Goal: Navigation & Orientation: Find specific page/section

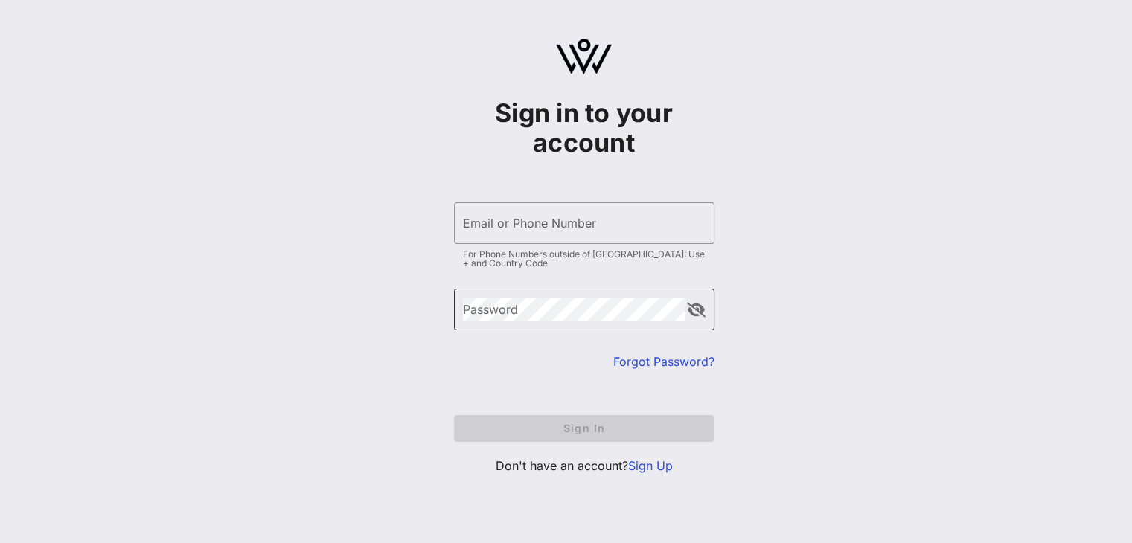
type input "[PERSON_NAME][EMAIL_ADDRESS][DOMAIN_NAME]"
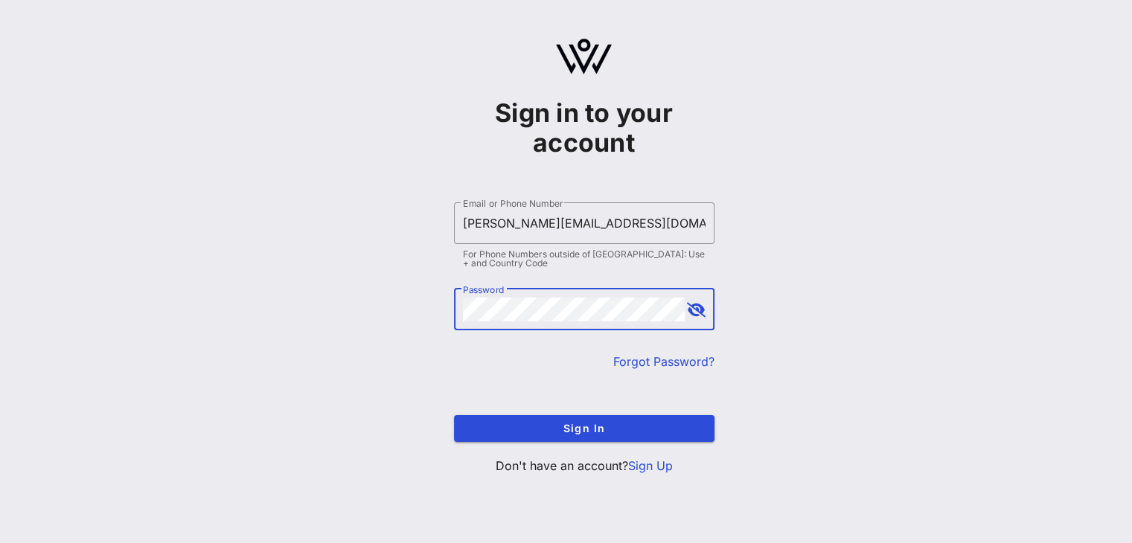
click at [703, 304] on button "append icon" at bounding box center [696, 310] width 19 height 15
click at [703, 304] on button "append icon" at bounding box center [695, 310] width 17 height 15
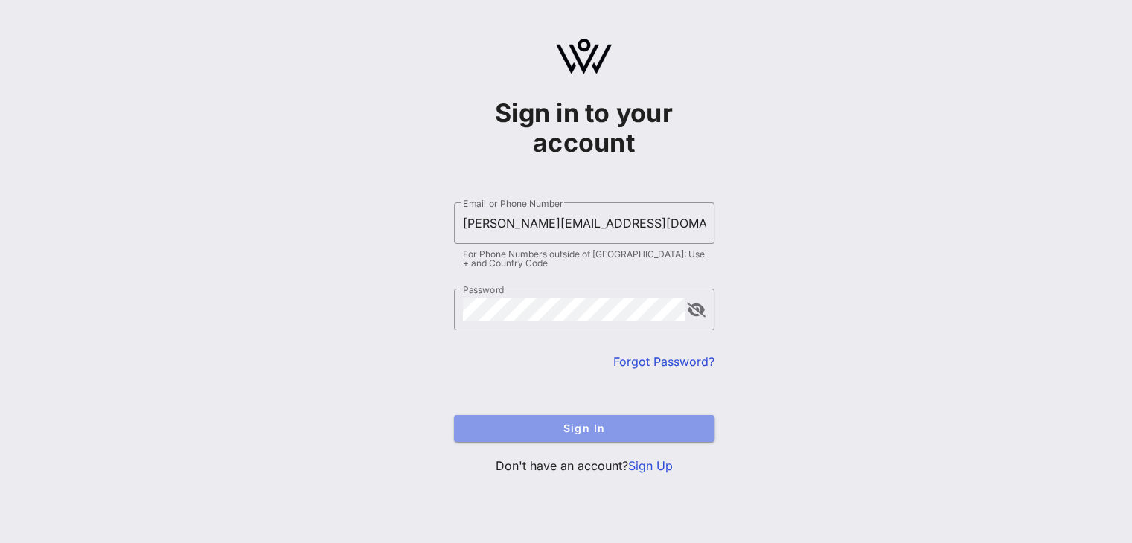
click at [544, 426] on span "Sign In" at bounding box center [584, 428] width 237 height 13
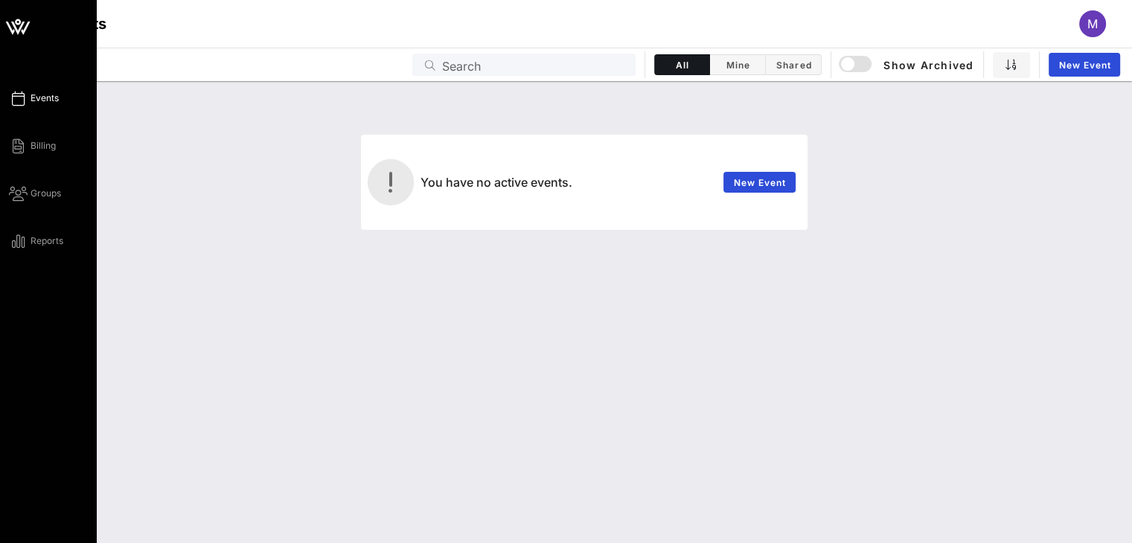
click at [42, 92] on span "Events" at bounding box center [45, 98] width 28 height 13
click at [31, 203] on div "Events Billing Groups Reports" at bounding box center [53, 169] width 88 height 161
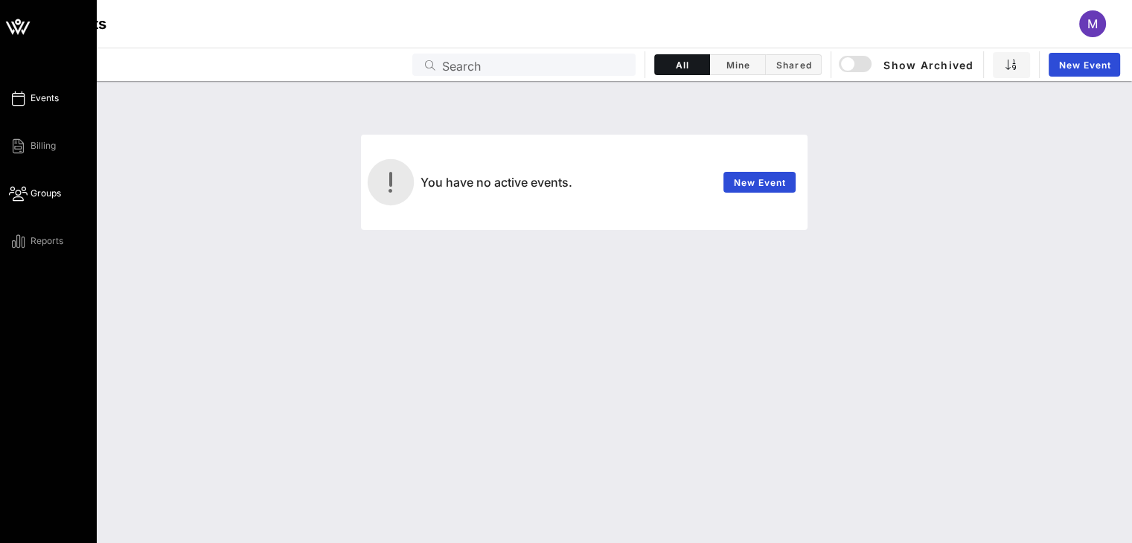
click at [30, 197] on link "Groups" at bounding box center [35, 194] width 52 height 18
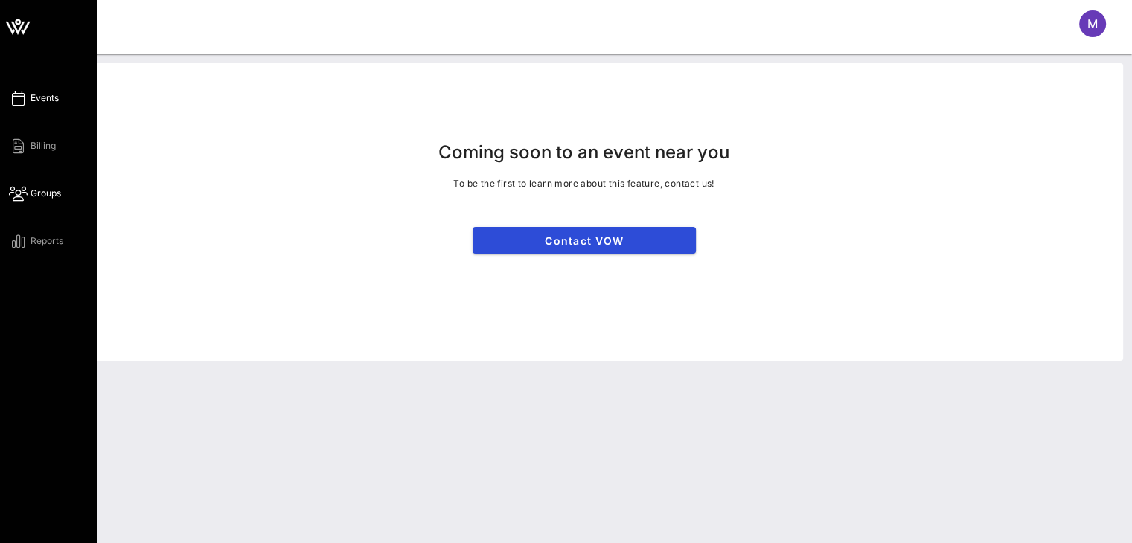
click at [25, 98] on icon at bounding box center [18, 98] width 19 height 2
